Goal: Task Accomplishment & Management: Manage account settings

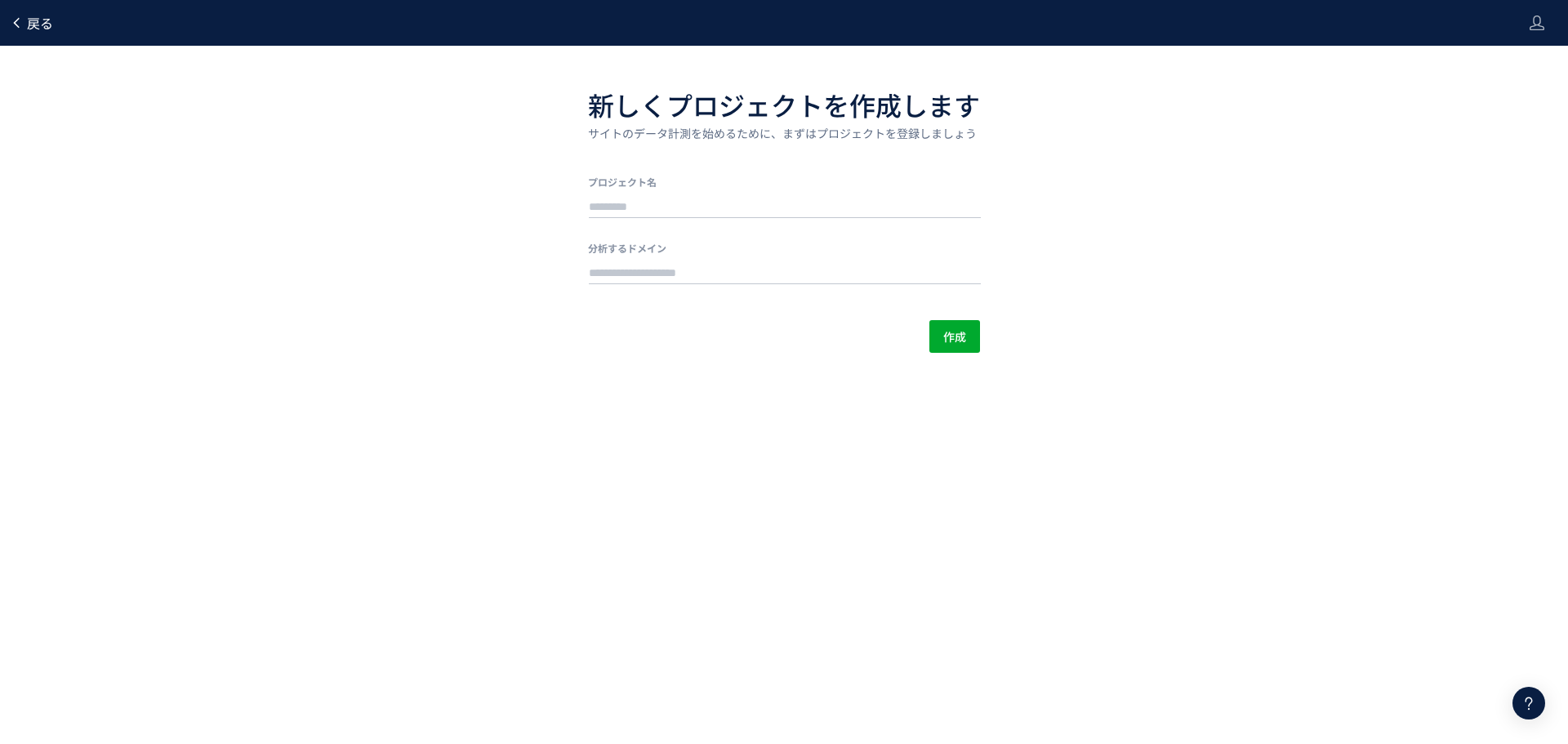
click at [27, 21] on span "戻る" at bounding box center [39, 23] width 26 height 19
click at [1534, 19] on icon at bounding box center [1536, 22] width 16 height 16
click at [1503, 67] on span "アカウント設定" at bounding box center [1495, 64] width 80 height 16
click at [35, 26] on span "戻る" at bounding box center [39, 23] width 26 height 19
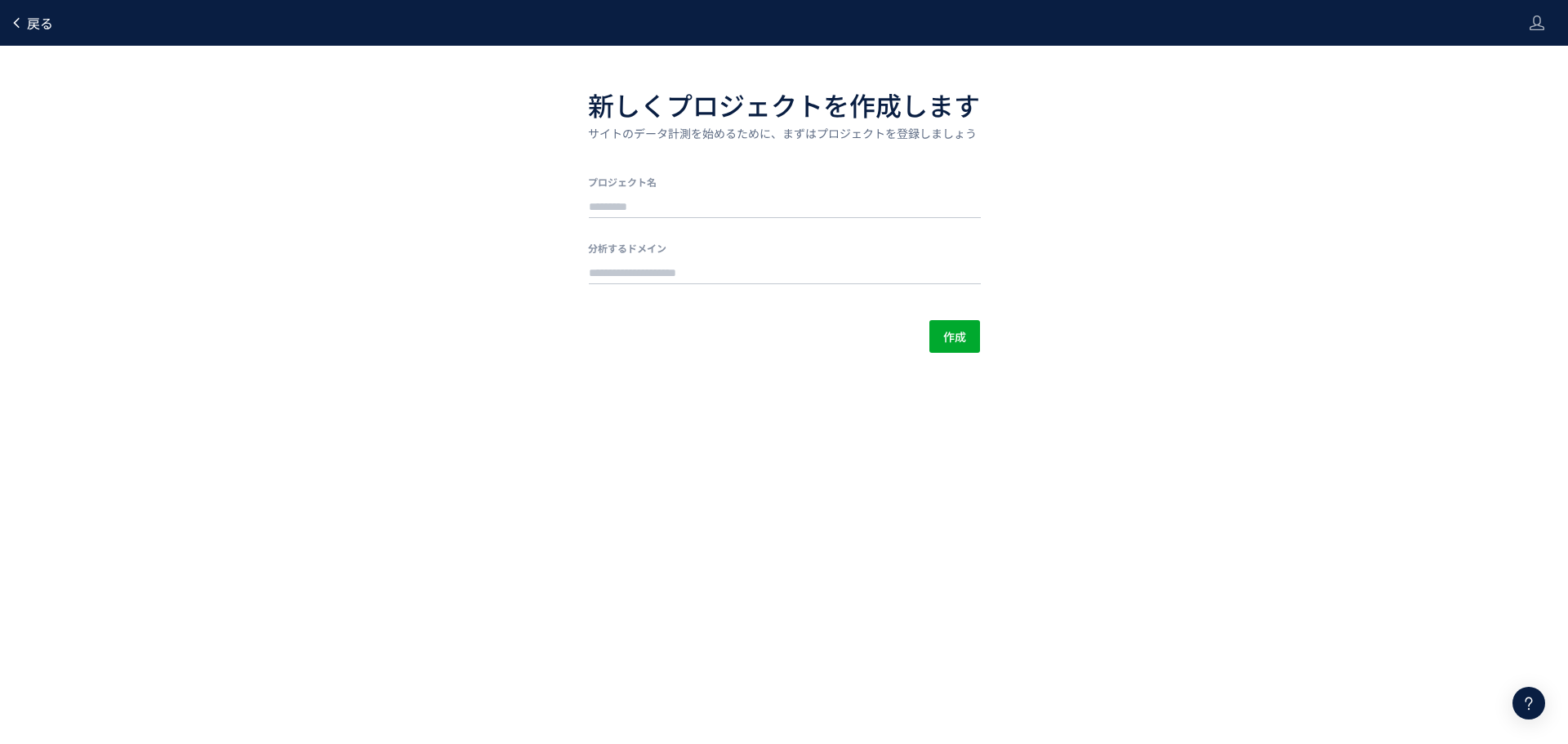
click at [35, 26] on span "戻る" at bounding box center [39, 23] width 26 height 19
click at [1540, 35] on div at bounding box center [1536, 23] width 16 height 46
click at [1488, 102] on li "ログアウト" at bounding box center [1503, 90] width 121 height 26
